Goal: Transaction & Acquisition: Purchase product/service

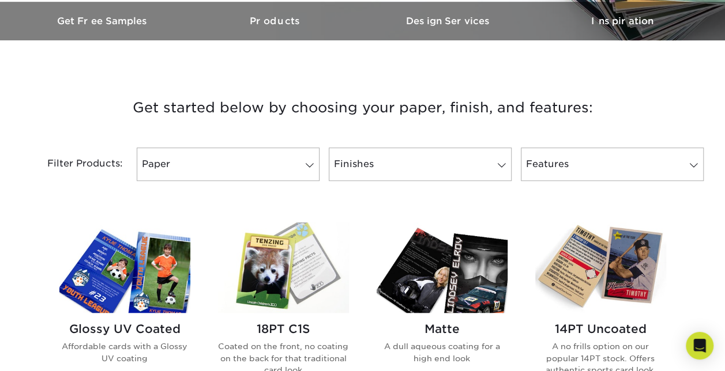
scroll to position [366, 0]
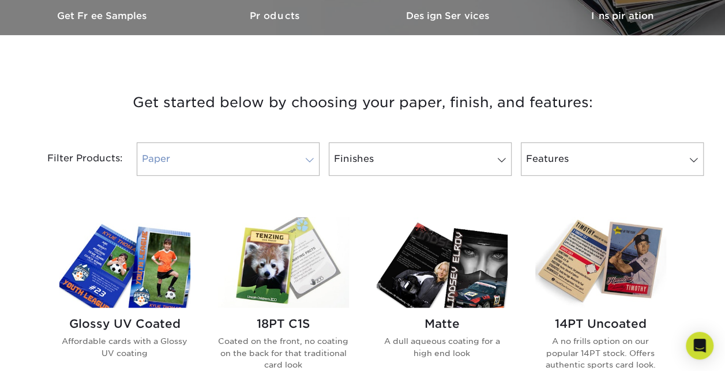
click at [272, 171] on link "Paper" at bounding box center [228, 158] width 183 height 33
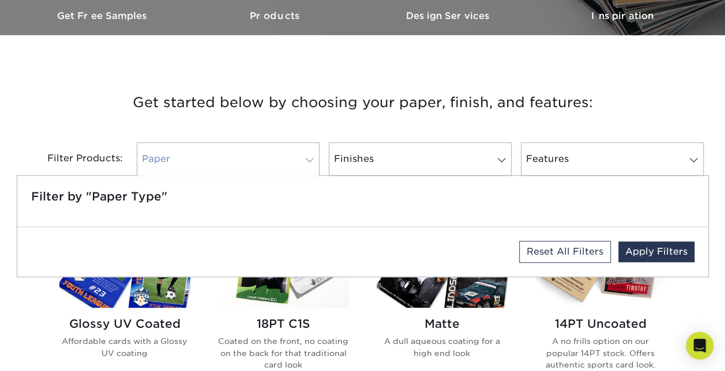
click at [277, 152] on link "Paper" at bounding box center [228, 158] width 183 height 33
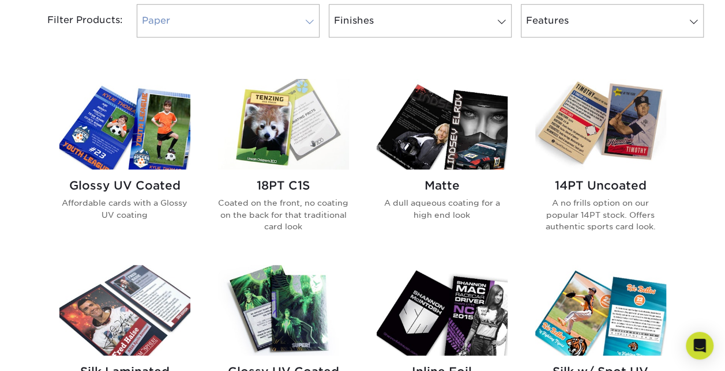
scroll to position [505, 0]
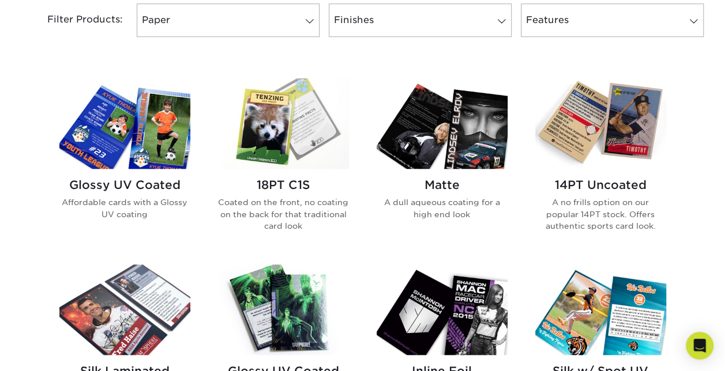
click at [130, 163] on img at bounding box center [124, 123] width 131 height 91
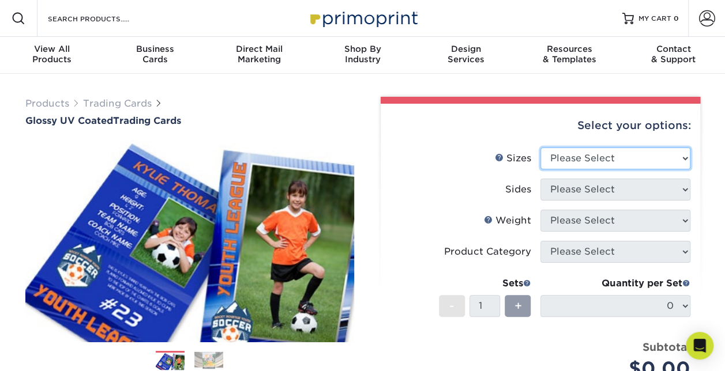
click at [634, 160] on select "Please Select 2.5" x 3.5"" at bounding box center [615, 159] width 150 height 22
select select "2.50x3.50"
click at [540, 148] on select "Please Select 2.5" x 3.5"" at bounding box center [615, 159] width 150 height 22
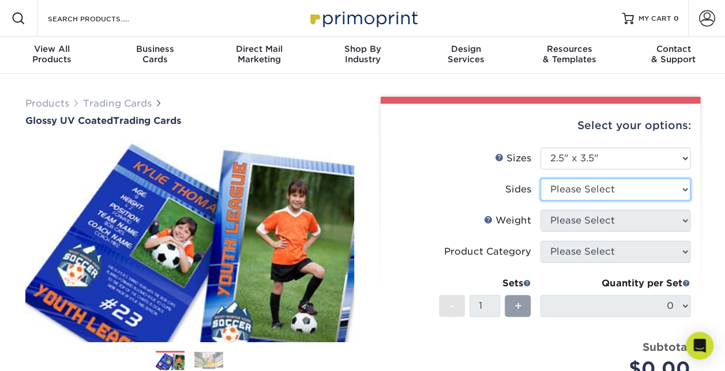
click at [617, 182] on select "Please Select Print Both Sides Print Front Only" at bounding box center [615, 190] width 150 height 22
select select "13abbda7-1d64-4f25-8bb2-c179b224825d"
click at [540, 179] on select "Please Select Print Both Sides Print Front Only" at bounding box center [615, 190] width 150 height 22
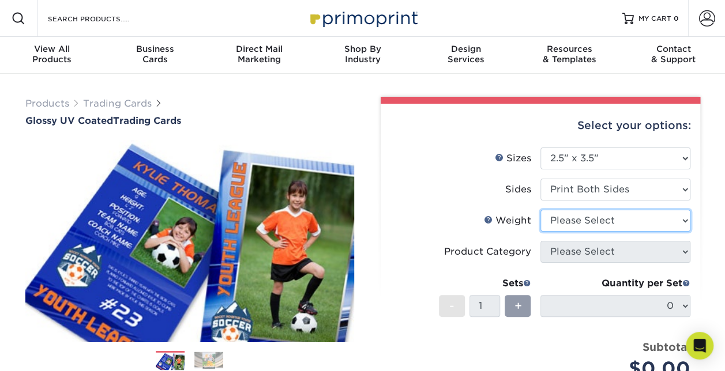
click at [604, 221] on select "Please Select 16PT 14PT 18PT C1S" at bounding box center [615, 221] width 150 height 22
select select "14PT"
click at [540, 210] on select "Please Select 16PT 14PT 18PT C1S" at bounding box center [615, 221] width 150 height 22
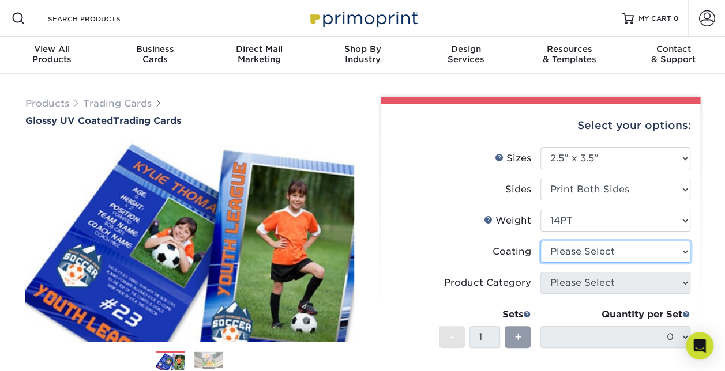
click at [602, 251] on select at bounding box center [615, 252] width 150 height 22
select select "ae367451-b2b8-45df-a344-0f05b6a12993"
click at [540, 241] on select at bounding box center [615, 252] width 150 height 22
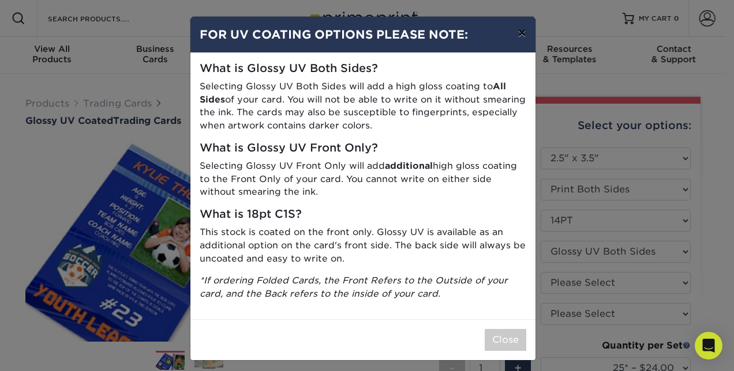
click at [516, 30] on button "×" at bounding box center [521, 33] width 27 height 32
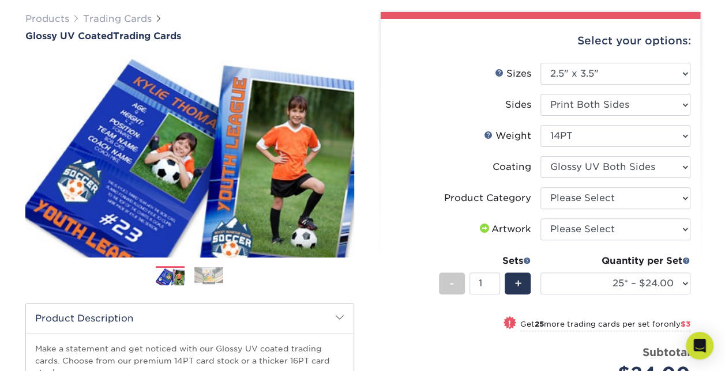
scroll to position [87, 0]
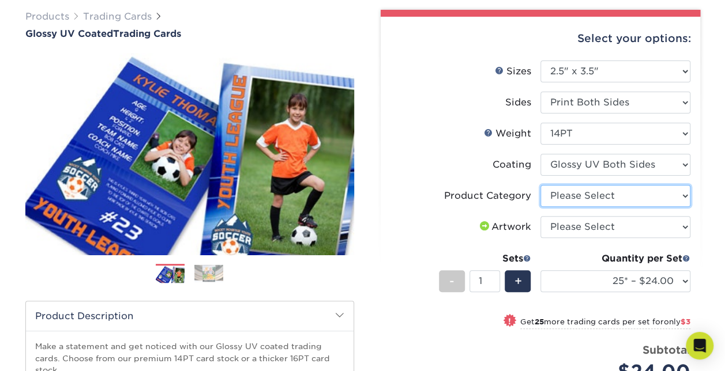
click at [599, 202] on select "Please Select Trading Cards" at bounding box center [615, 196] width 150 height 22
select select "c2f9bce9-36c2-409d-b101-c29d9d031e18"
click at [540, 185] on select "Please Select Trading Cards" at bounding box center [615, 196] width 150 height 22
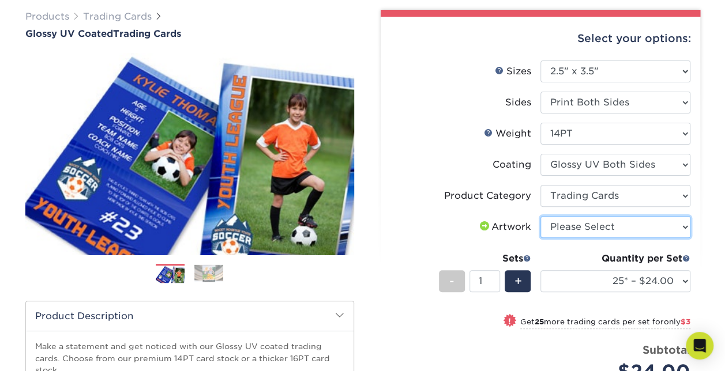
click at [606, 223] on select "Please Select I will upload files I need a design - $100" at bounding box center [615, 227] width 150 height 22
select select "upload"
click at [540, 216] on select "Please Select I will upload files I need a design - $100" at bounding box center [615, 227] width 150 height 22
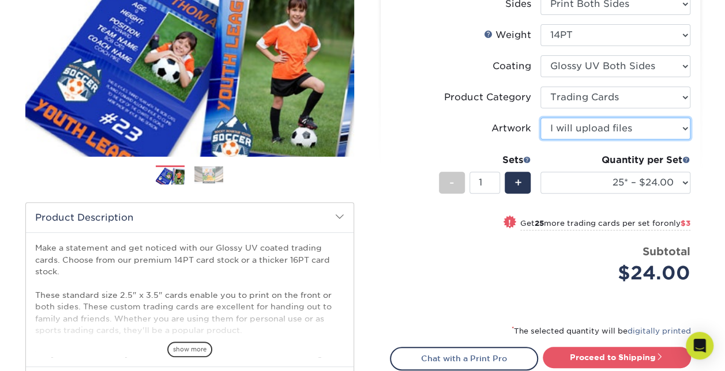
scroll to position [185, 0]
